Goal: Task Accomplishment & Management: Manage account settings

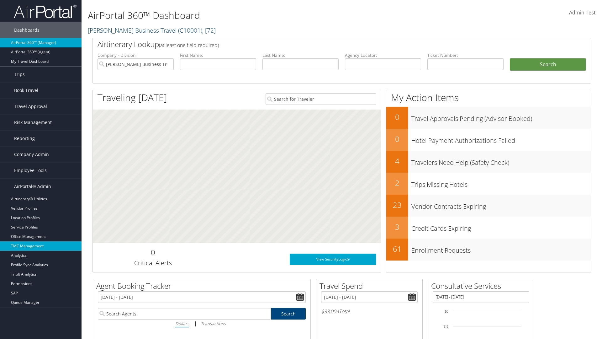
click at [41, 246] on link "TMC Management" at bounding box center [41, 245] width 82 height 9
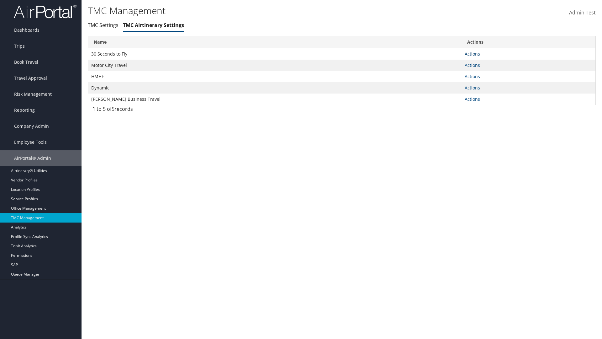
click at [472, 54] on link "Actions" at bounding box center [472, 54] width 15 height 6
click at [449, 84] on link "Manage Air notes" at bounding box center [449, 84] width 58 height 11
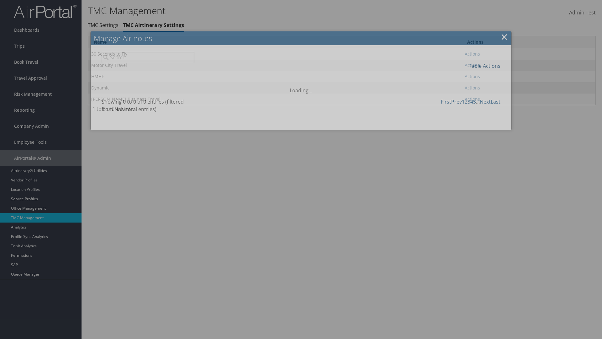
click at [484, 66] on link "Table Actions" at bounding box center [485, 65] width 32 height 7
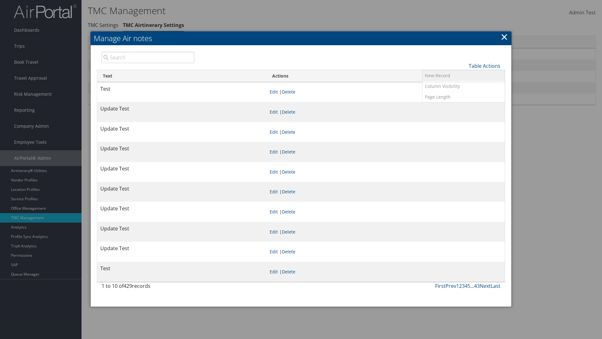
click at [463, 75] on link "New Record" at bounding box center [463, 75] width 82 height 11
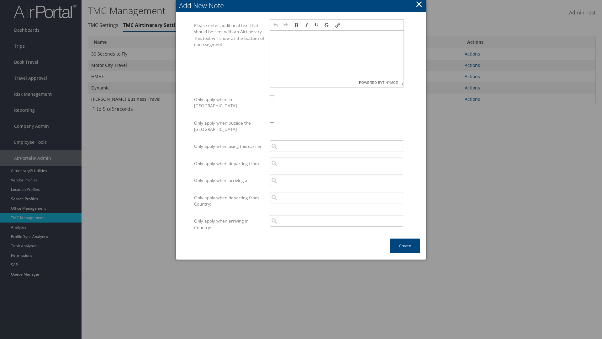
click at [337, 36] on p at bounding box center [337, 36] width 128 height 5
click at [405, 239] on button "Create" at bounding box center [405, 245] width 30 height 15
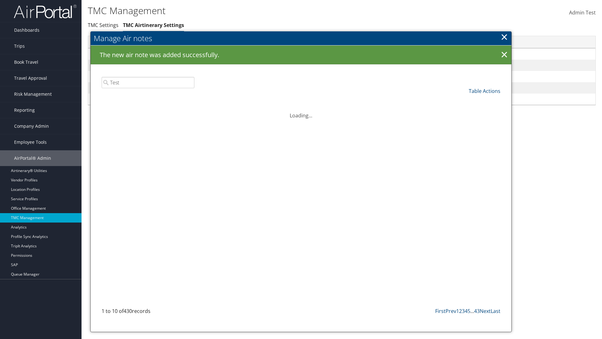
type input "Test"
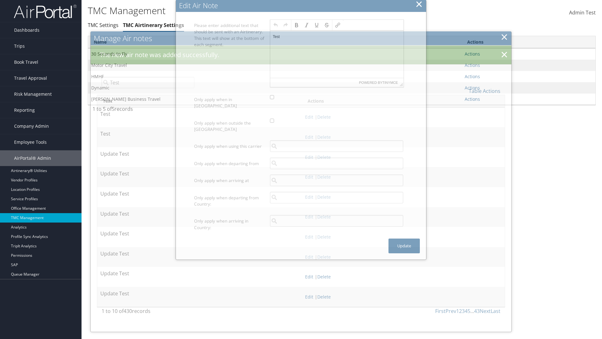
click at [337, 36] on p "Test" at bounding box center [337, 36] width 128 height 5
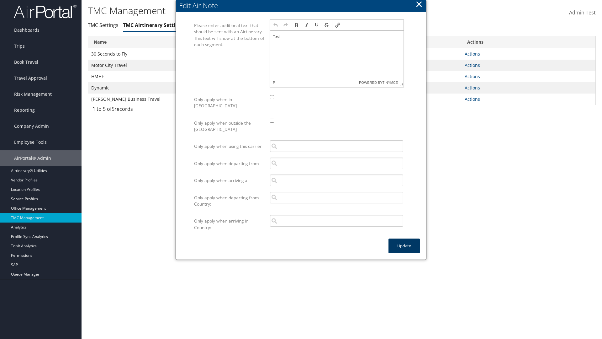
click at [404, 239] on button "Update" at bounding box center [403, 245] width 31 height 15
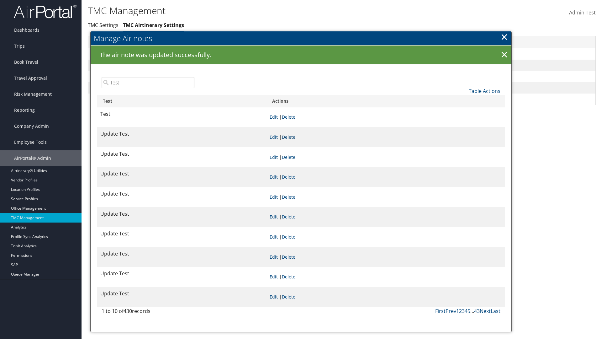
click at [295, 137] on link "Delete" at bounding box center [288, 137] width 13 height 6
